Goal: Transaction & Acquisition: Register for event/course

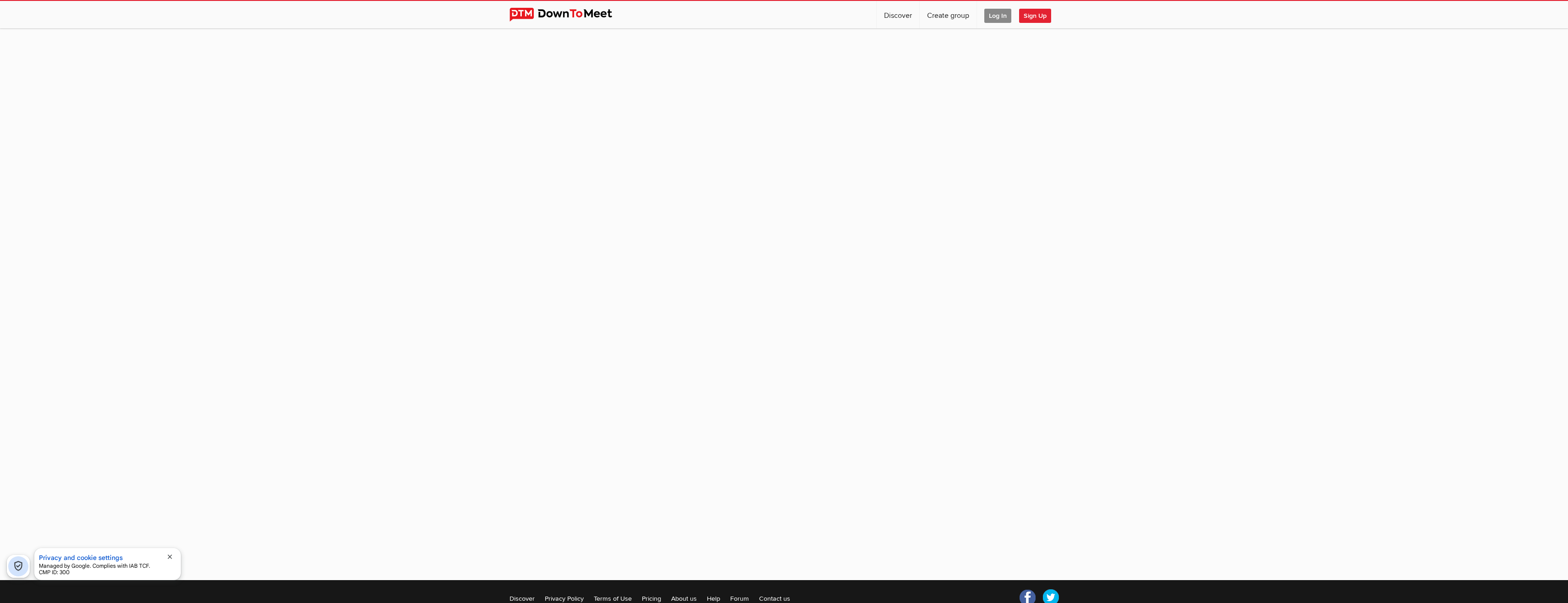
click at [1005, 19] on span "Log In" at bounding box center [998, 15] width 27 height 14
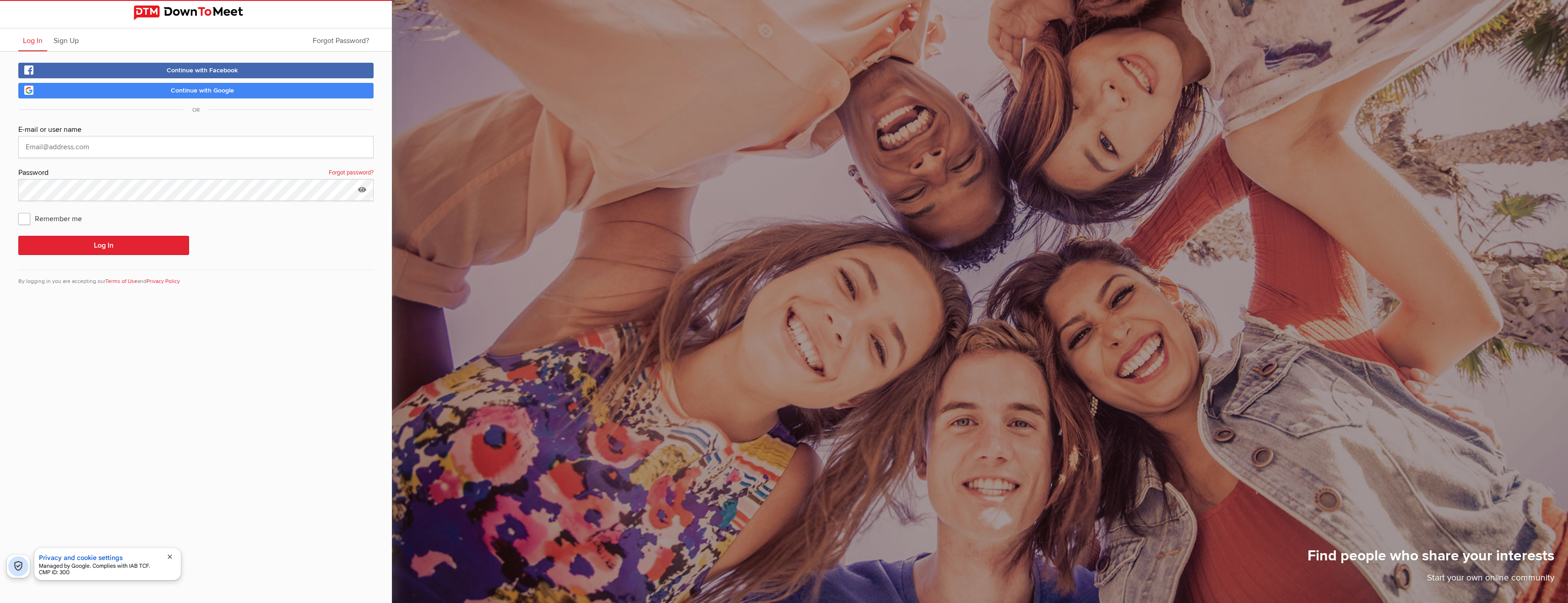
click at [206, 94] on span "Continue with Google" at bounding box center [202, 91] width 63 height 8
click at [196, 88] on span "Continue with Google" at bounding box center [202, 91] width 63 height 8
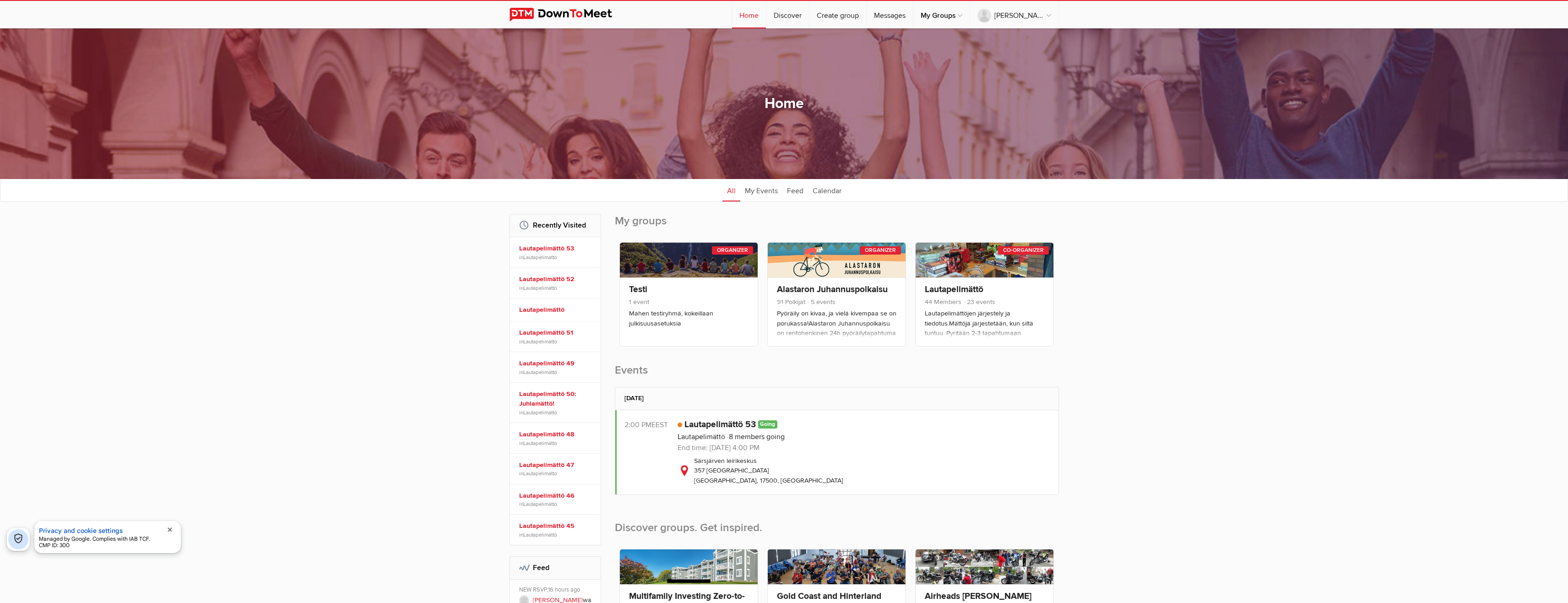
click at [142, 527] on div "Privacy and cookie settings Managed by Google. Complies with IAB TCF. CMP ID: 3…" at bounding box center [100, 538] width 122 height 25
click at [81, 529] on button "Privacy and cookie settings" at bounding box center [80, 531] width 84 height 10
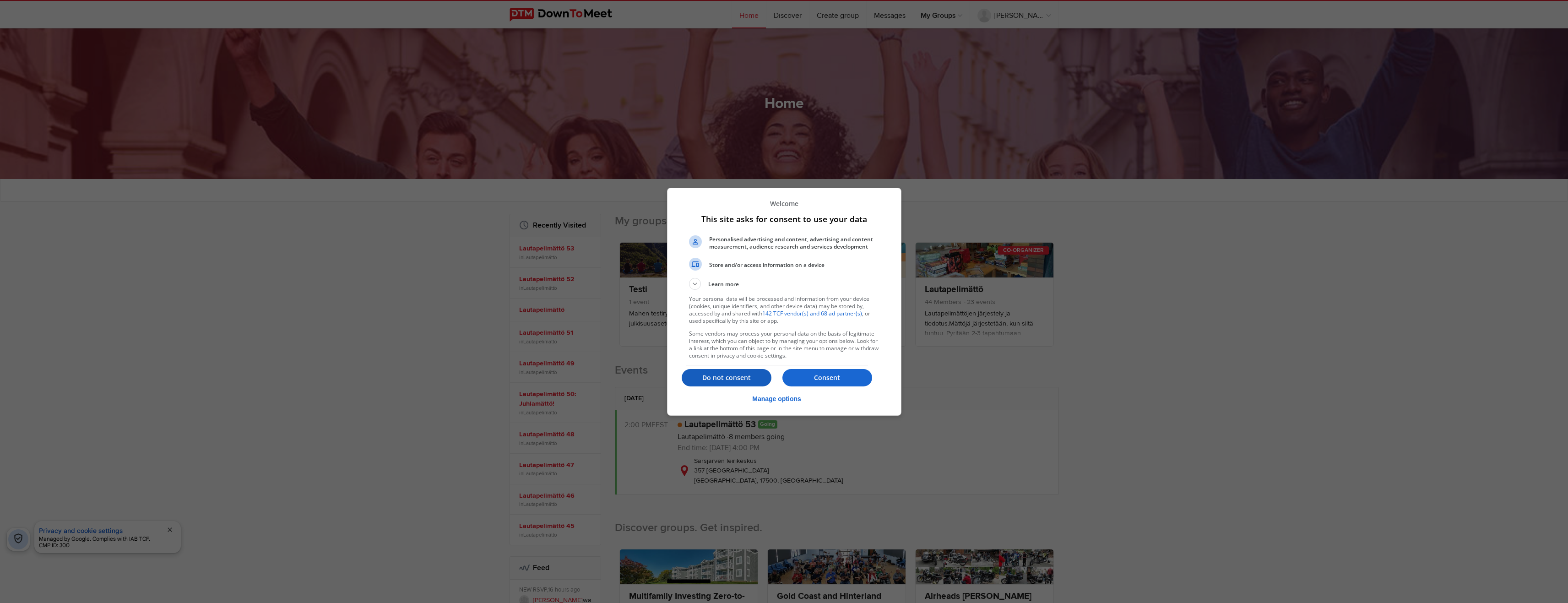
click at [750, 381] on p "Do not consent" at bounding box center [726, 377] width 89 height 9
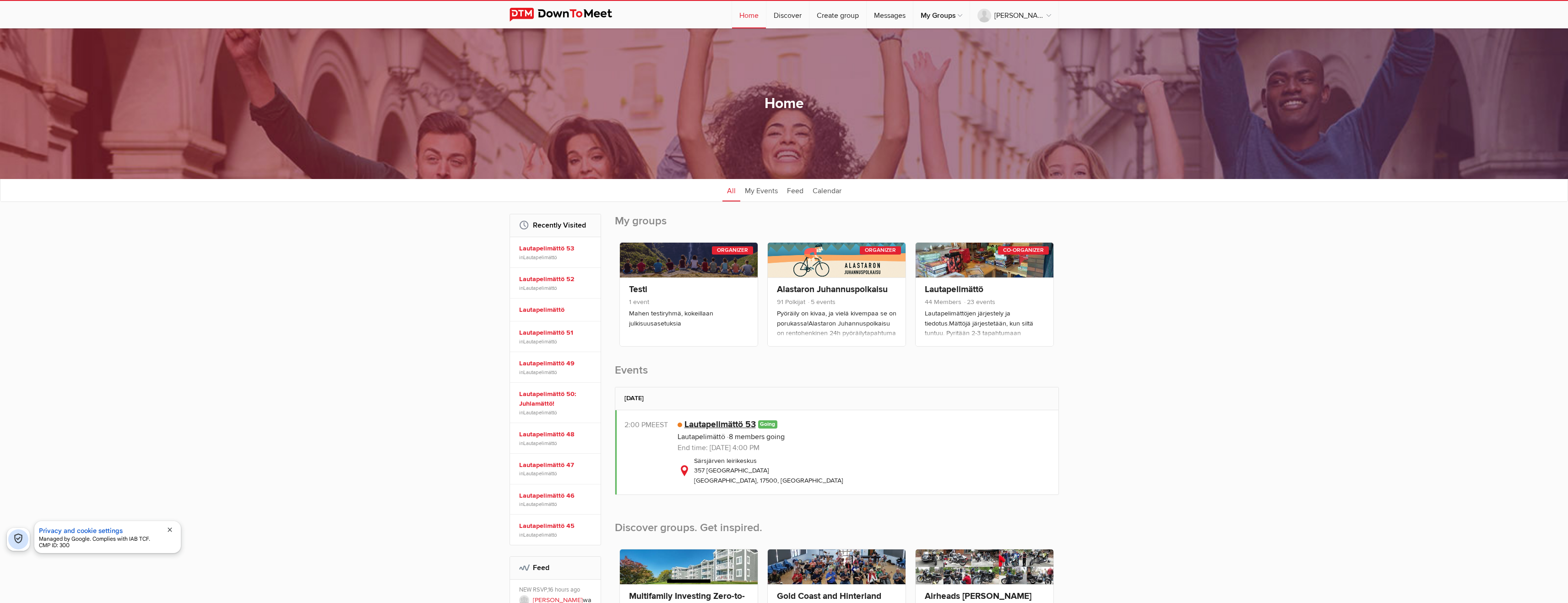
click at [725, 425] on link "Lautapelimättö 53" at bounding box center [721, 425] width 71 height 11
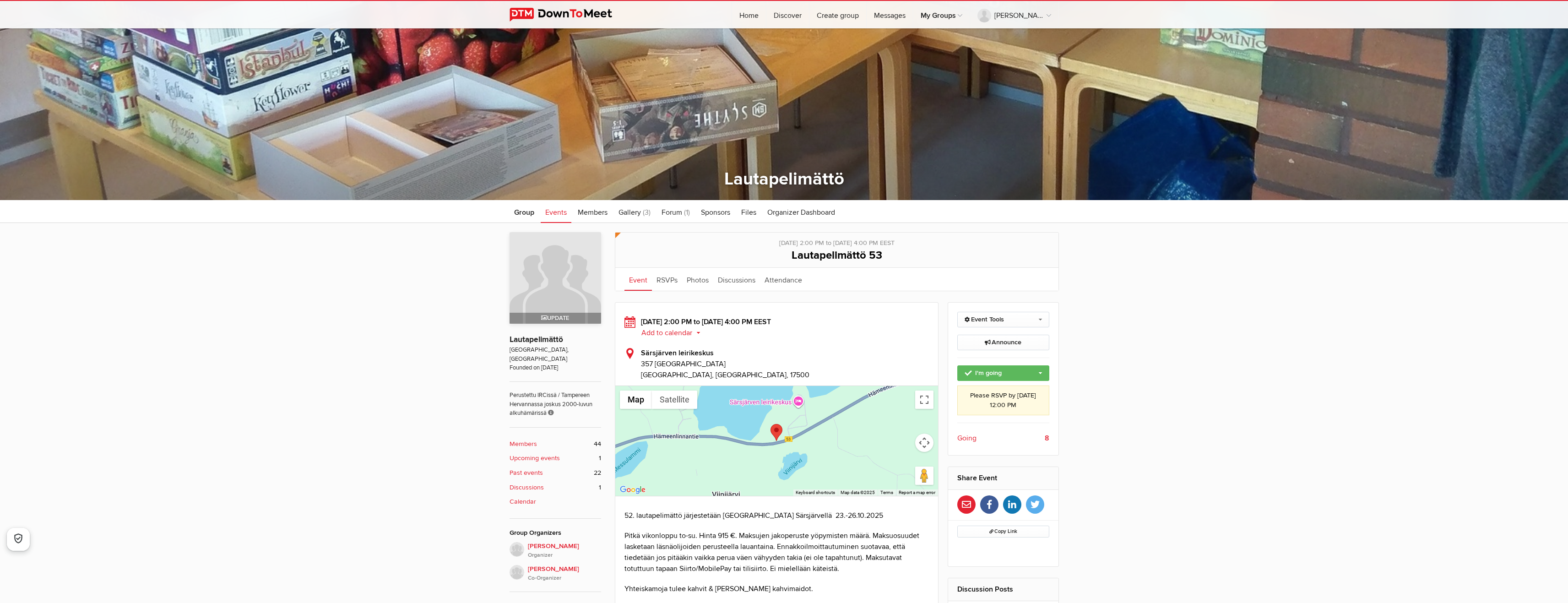
scroll to position [229, 0]
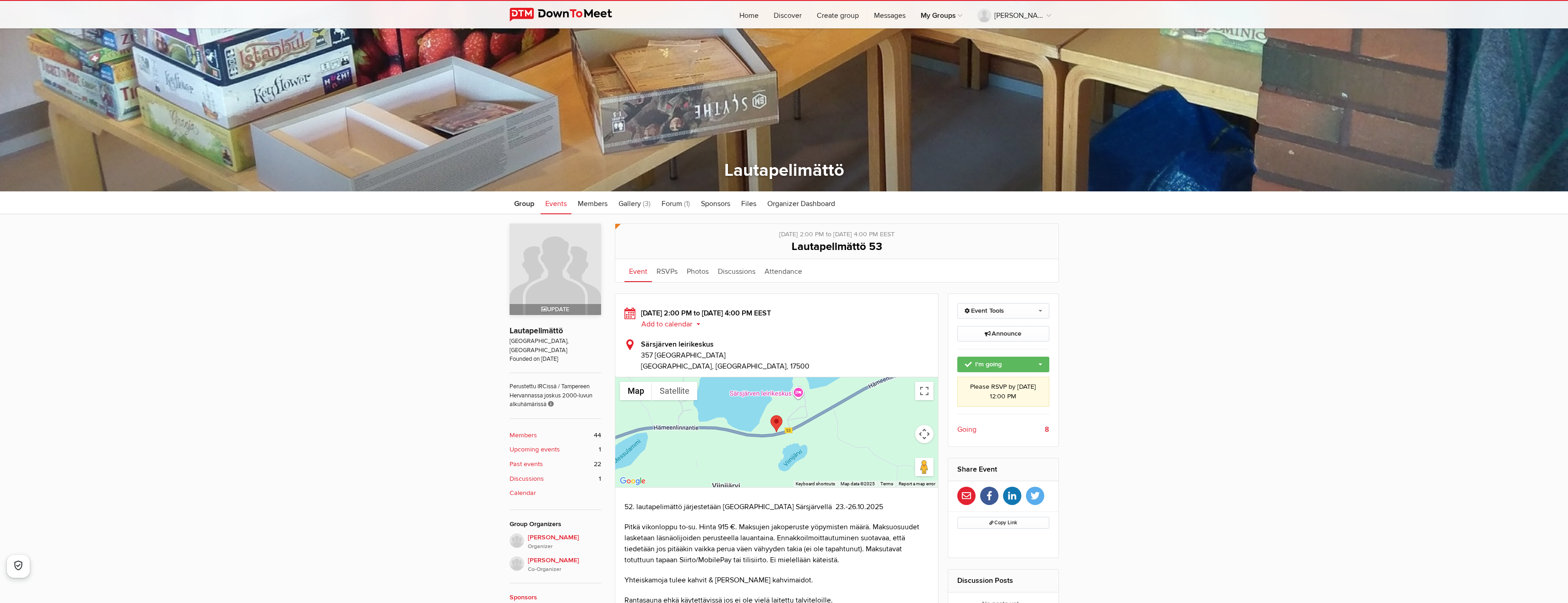
click at [972, 430] on span "Going" at bounding box center [968, 430] width 19 height 11
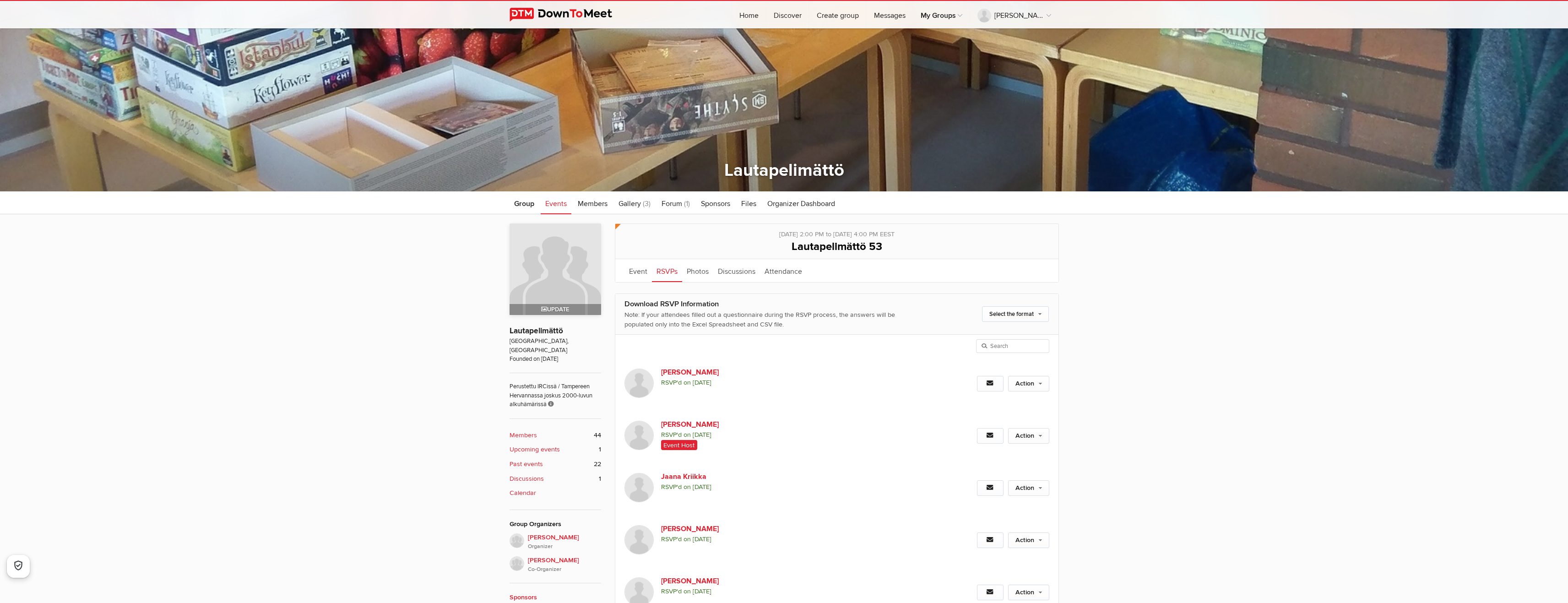
scroll to position [420, 0]
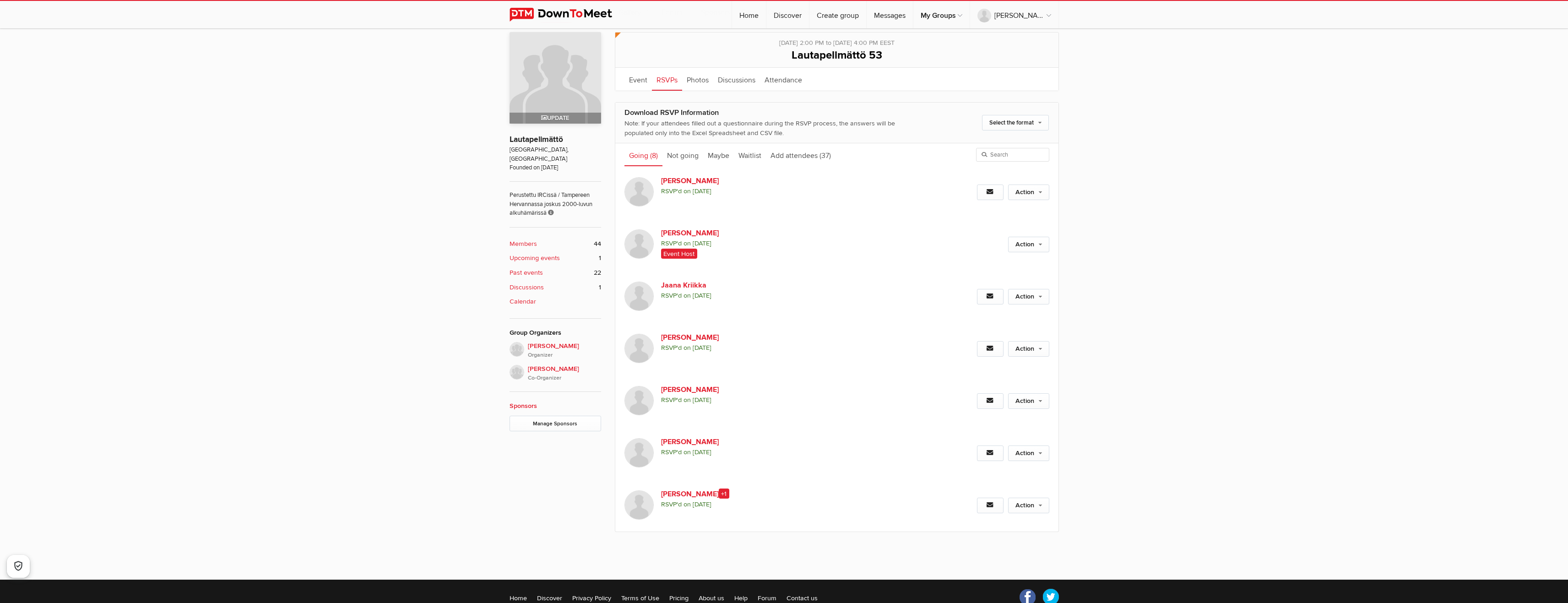
click at [825, 517] on div "Teemu Rovio +1 RSVP'd on September 30, 2025" at bounding box center [773, 505] width 297 height 52
click at [861, 466] on div "Mika Valtola RSVP'd on September 30, 2025" at bounding box center [773, 453] width 297 height 52
click at [904, 466] on div "Mika Valtola RSVP'd on September 30, 2025" at bounding box center [773, 453] width 297 height 52
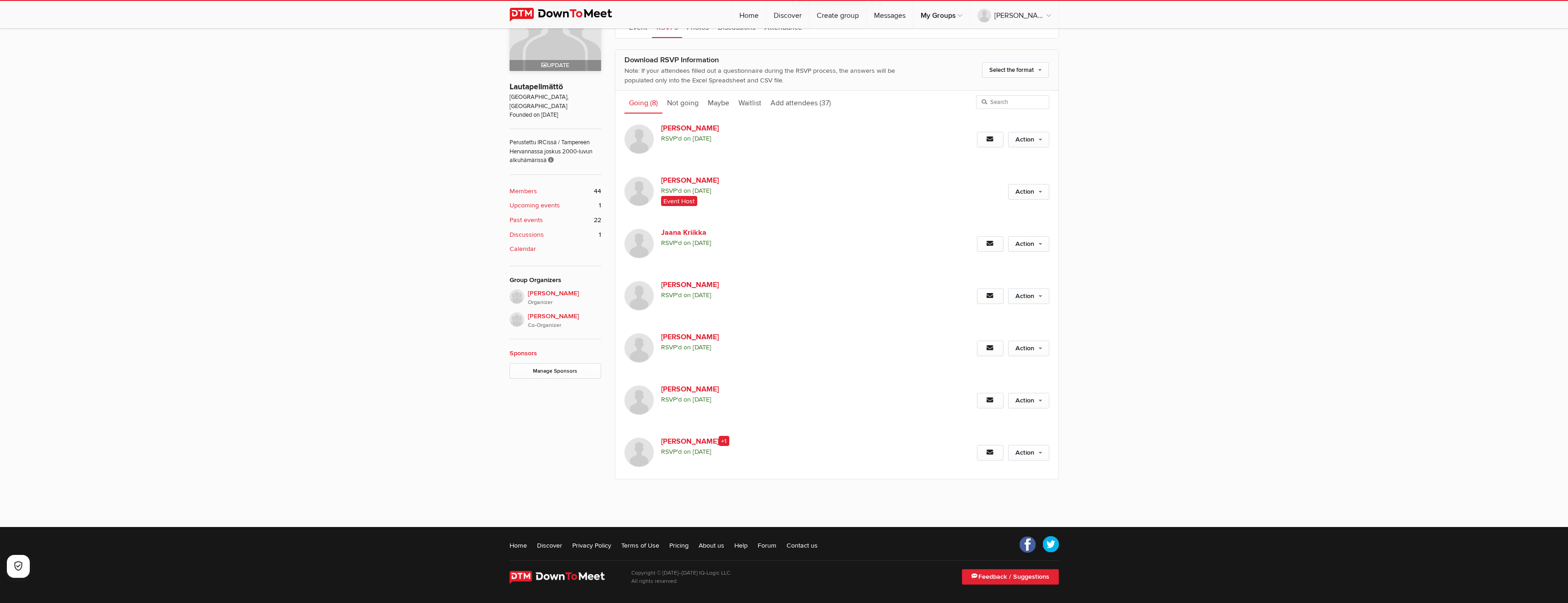
scroll to position [474, 0]
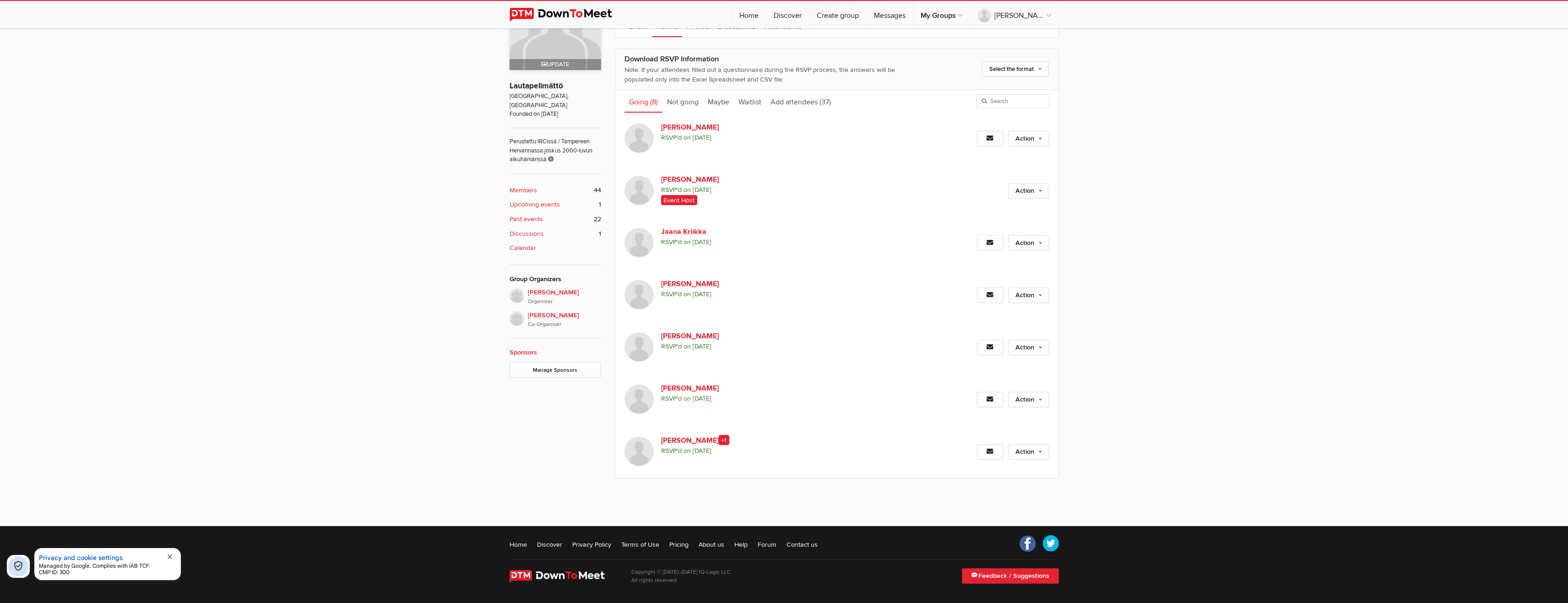
click at [1329, 376] on div "Event is visible to members only This event is listed for members only; only me…" at bounding box center [784, 243] width 1568 height 548
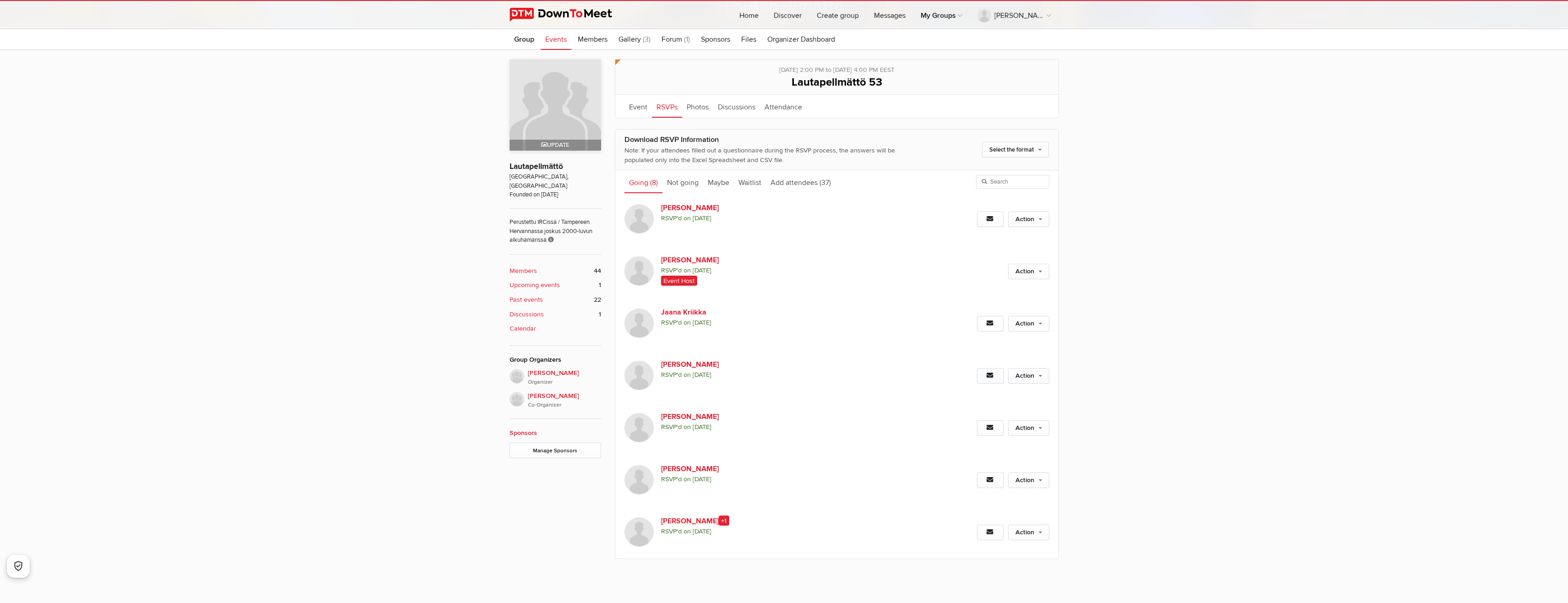
scroll to position [245, 0]
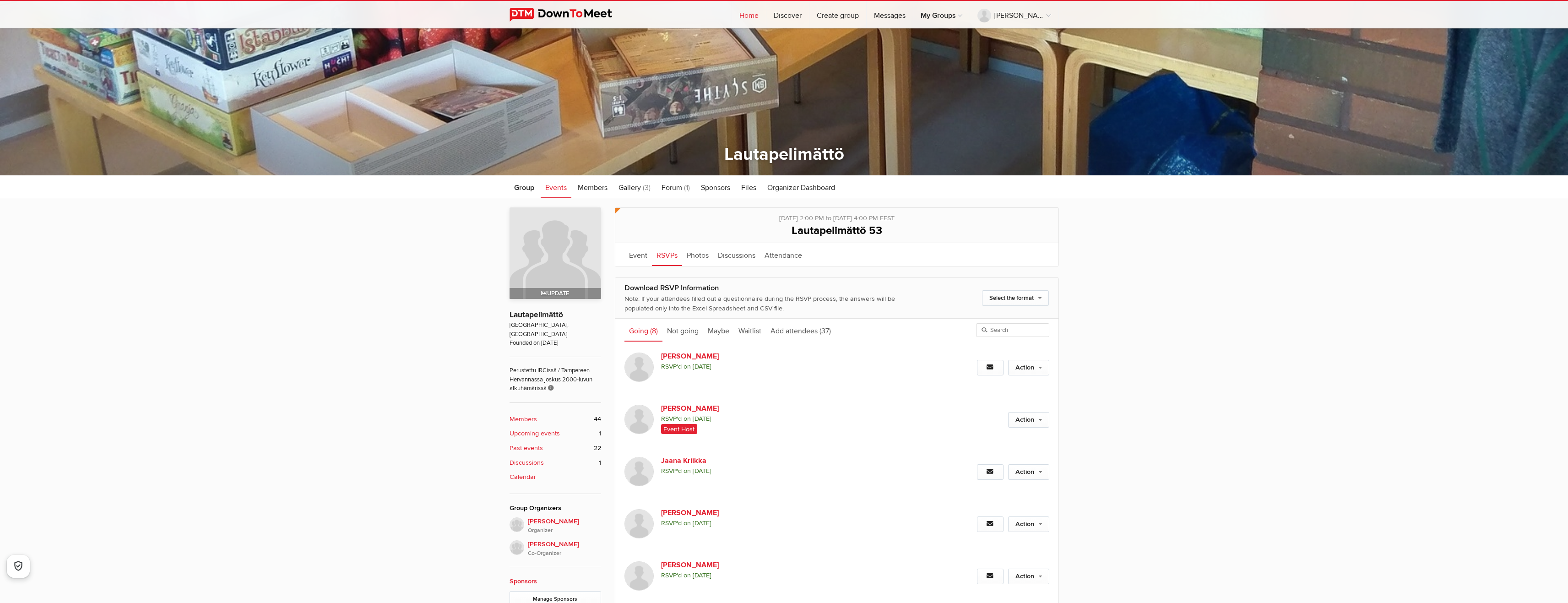
click at [749, 11] on link "Home" at bounding box center [749, 15] width 34 height 28
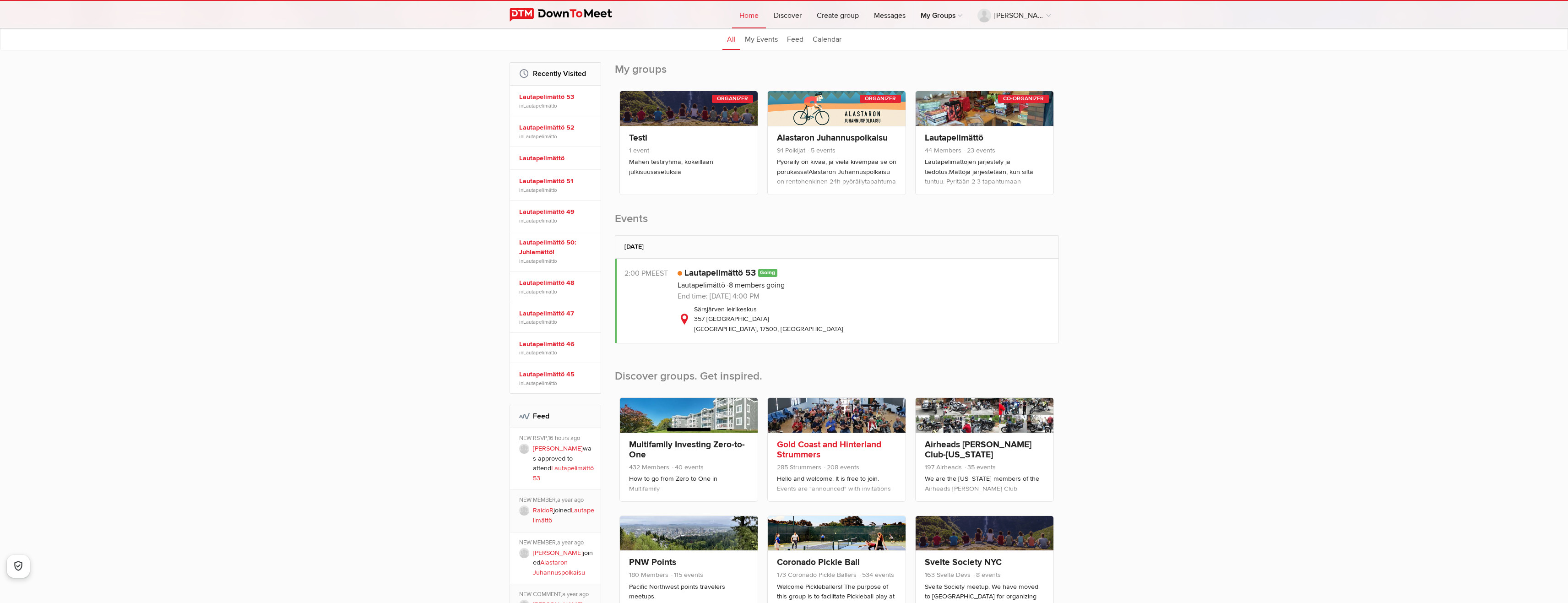
scroll to position [183, 0]
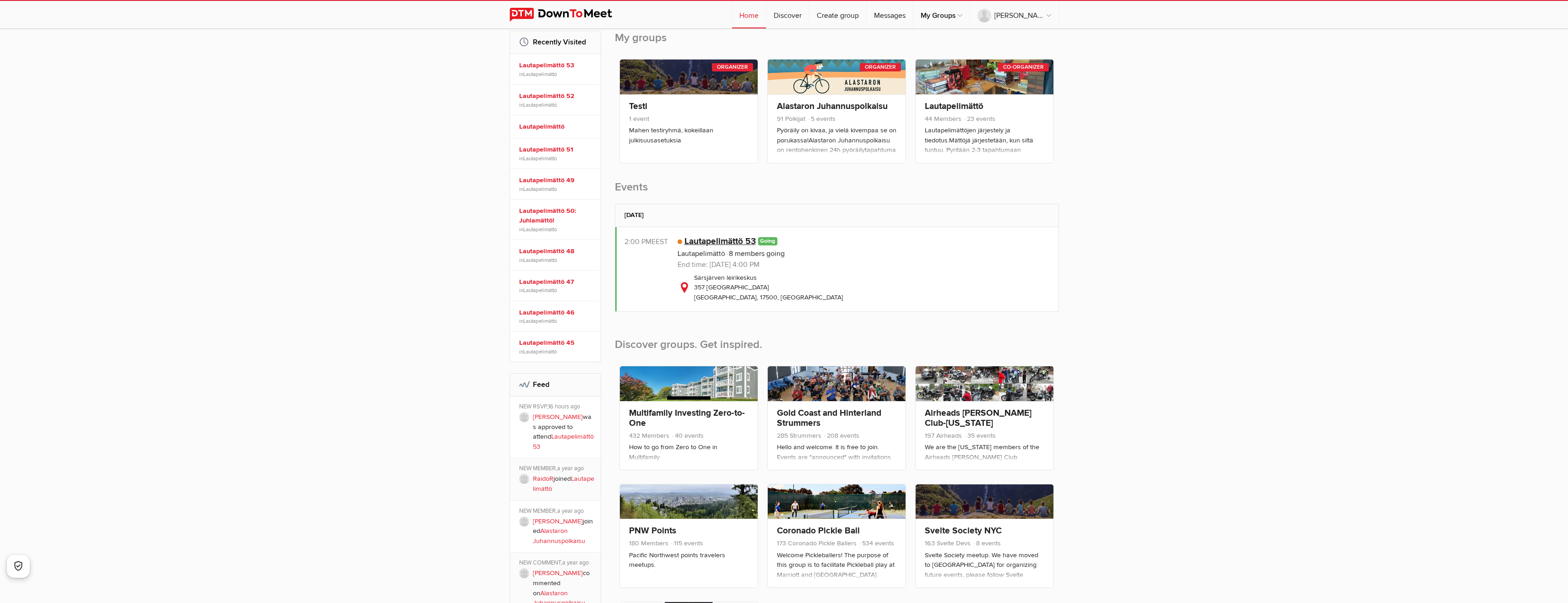
click at [720, 237] on link "Lautapelimättö 53" at bounding box center [721, 241] width 71 height 11
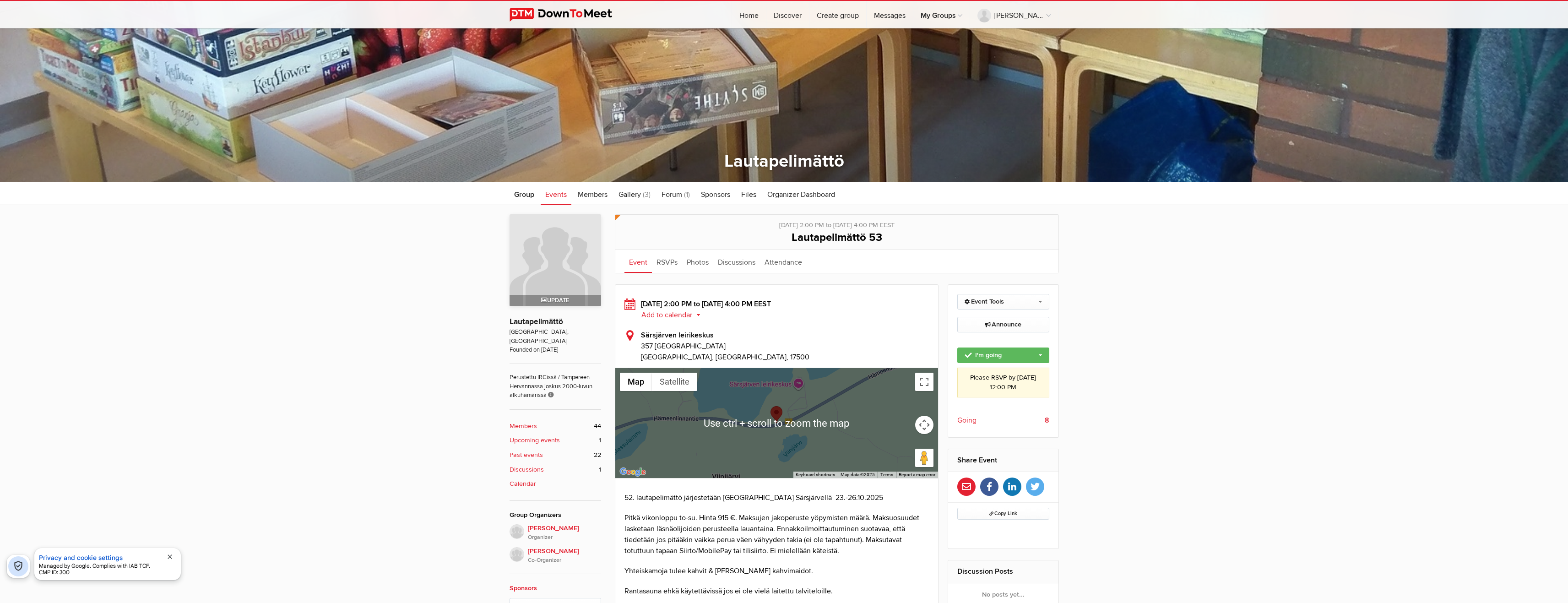
scroll to position [321, 0]
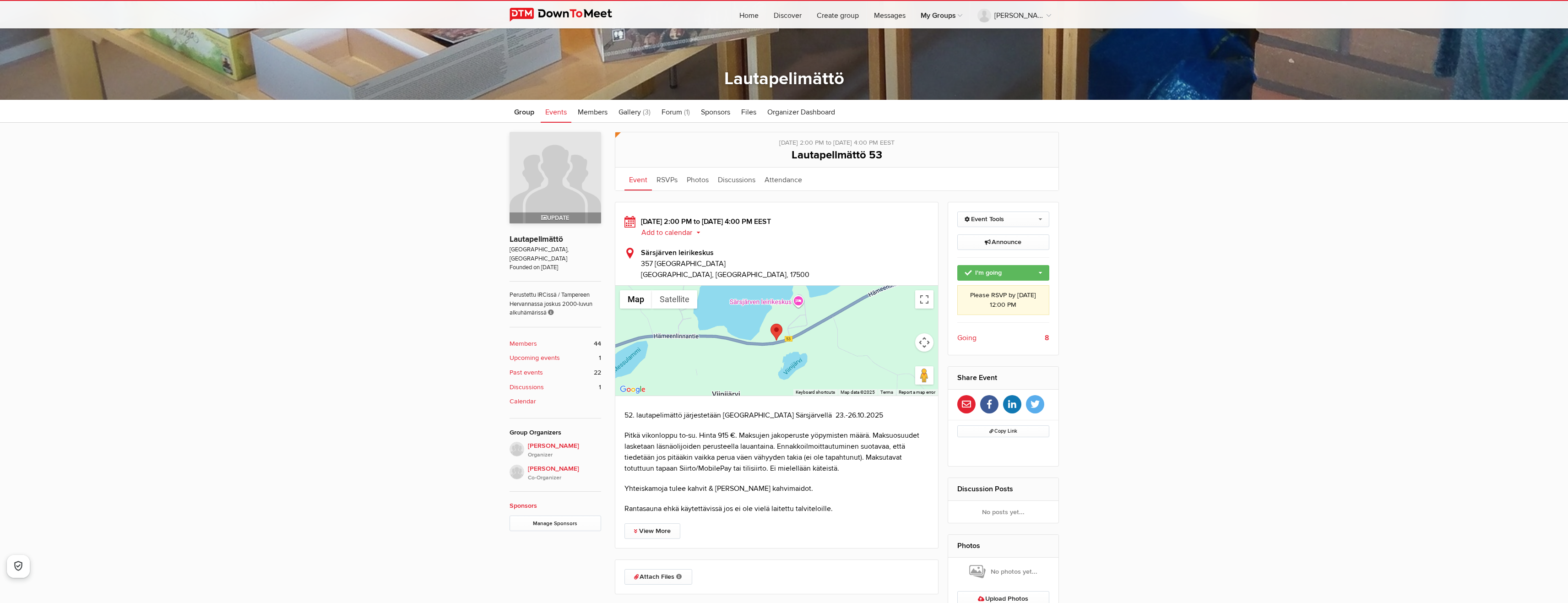
click at [966, 339] on span "Going" at bounding box center [968, 338] width 19 height 11
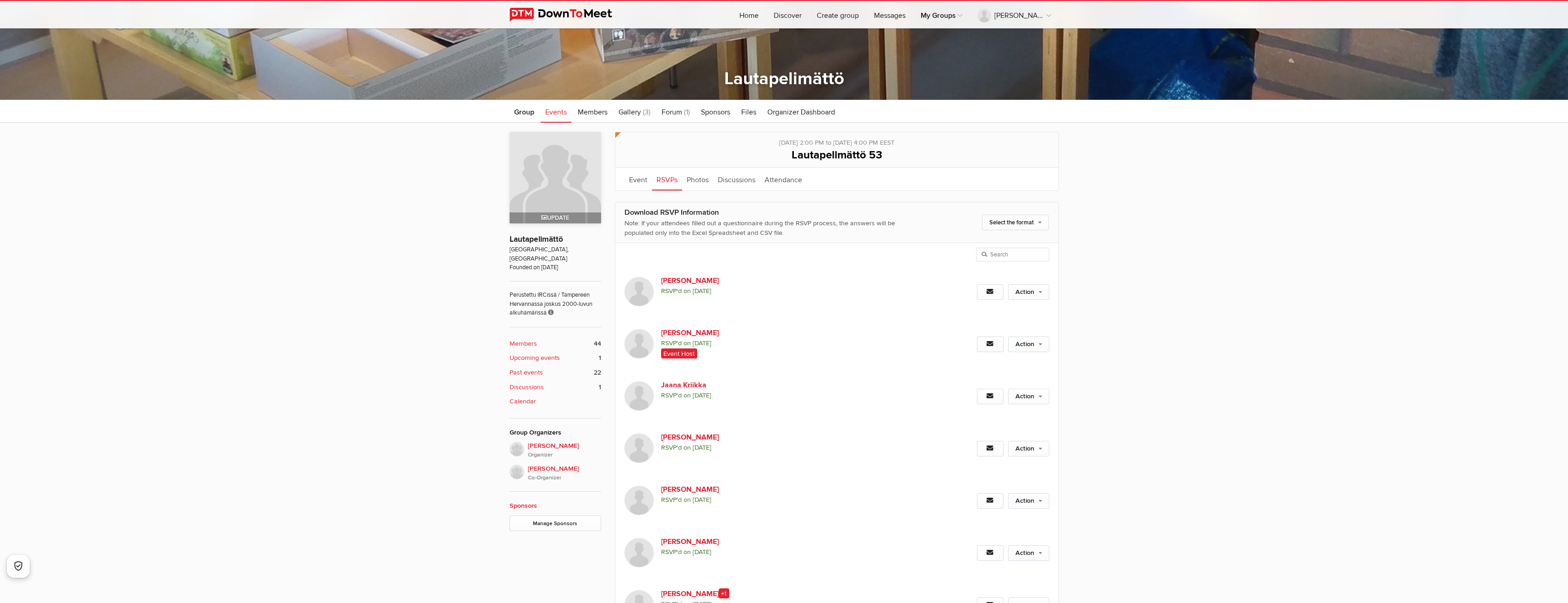
scroll to position [420, 0]
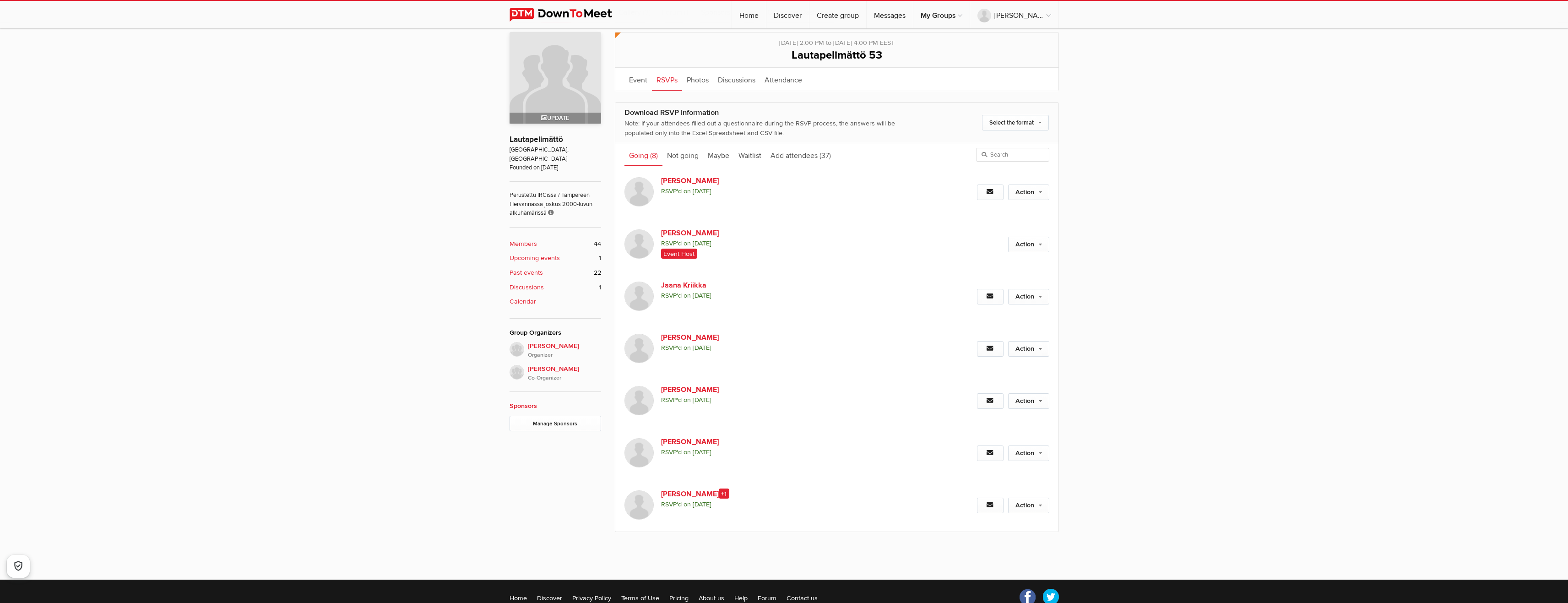
click at [857, 421] on div "Jouni Pimiä RSVP'd on September 30, 2025" at bounding box center [773, 401] width 297 height 52
click at [1354, 438] on div "Event is visible to members only This event is listed for members only; only me…" at bounding box center [784, 297] width 1568 height 548
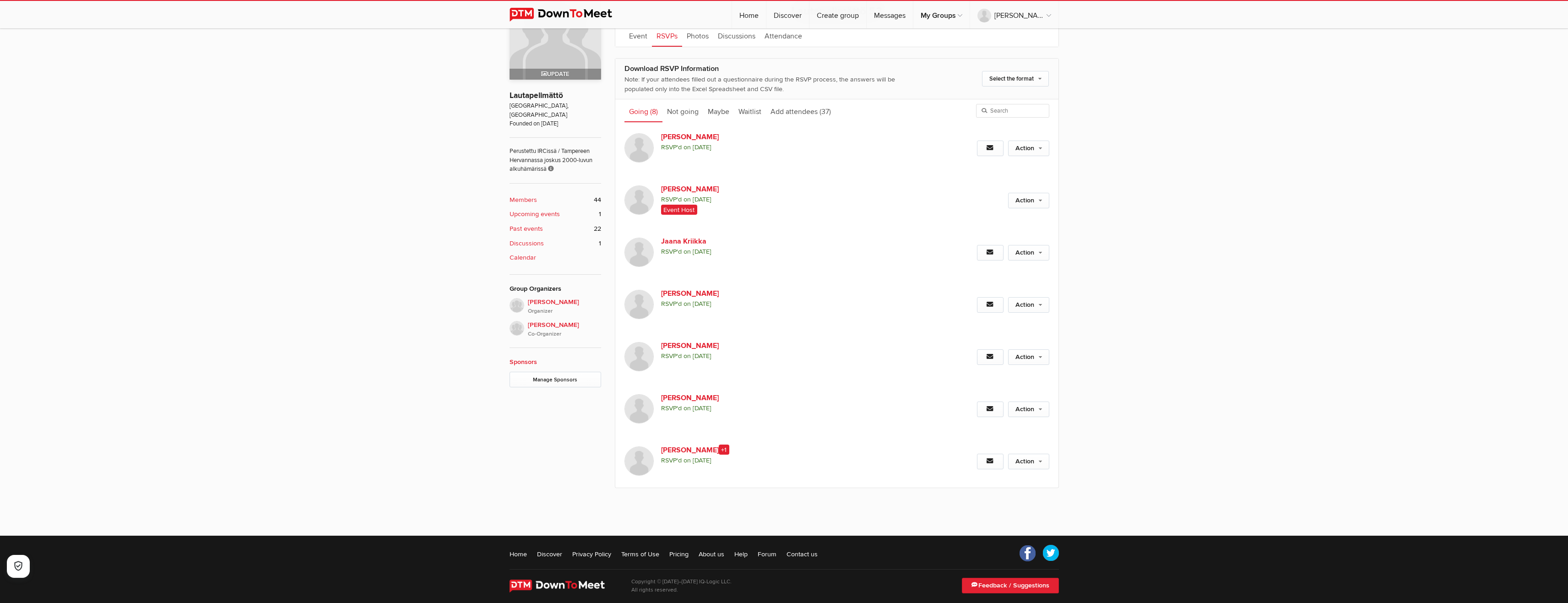
scroll to position [474, 0]
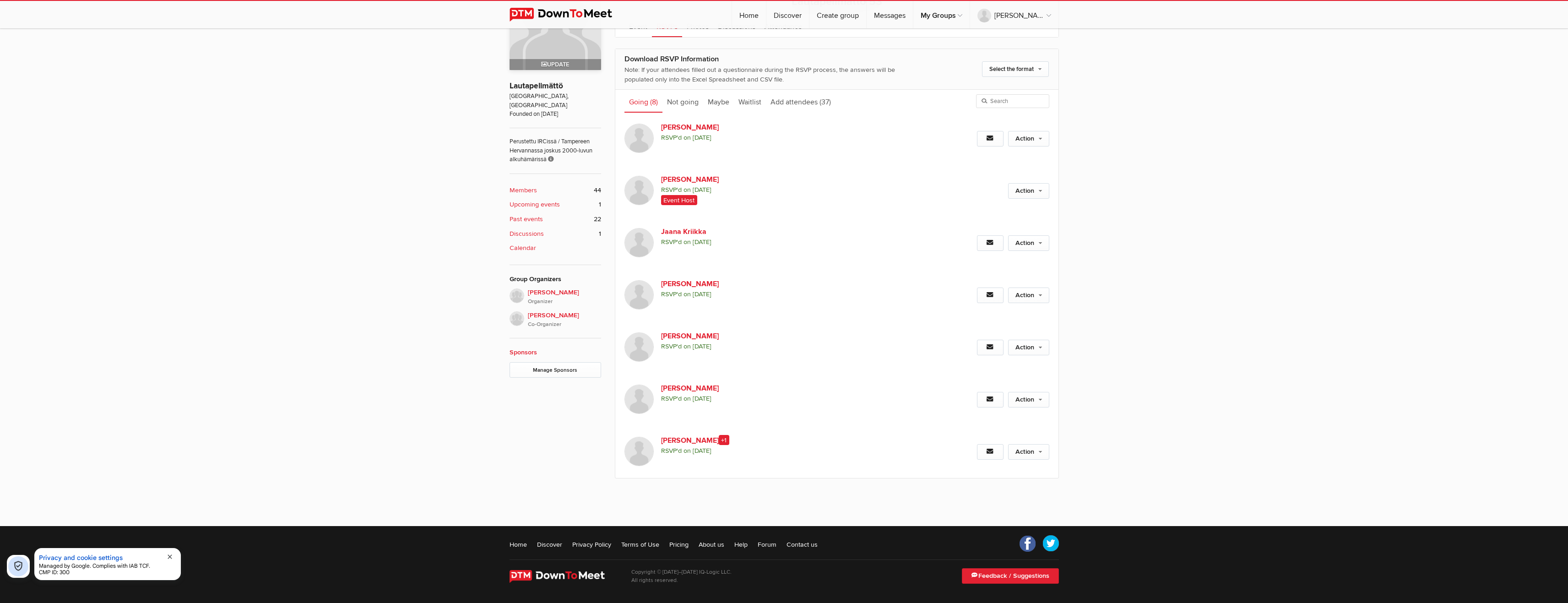
click at [344, 384] on div "Event is visible to members only This event is listed for members only; only me…" at bounding box center [784, 243] width 1568 height 548
